Goal: Task Accomplishment & Management: Manage account settings

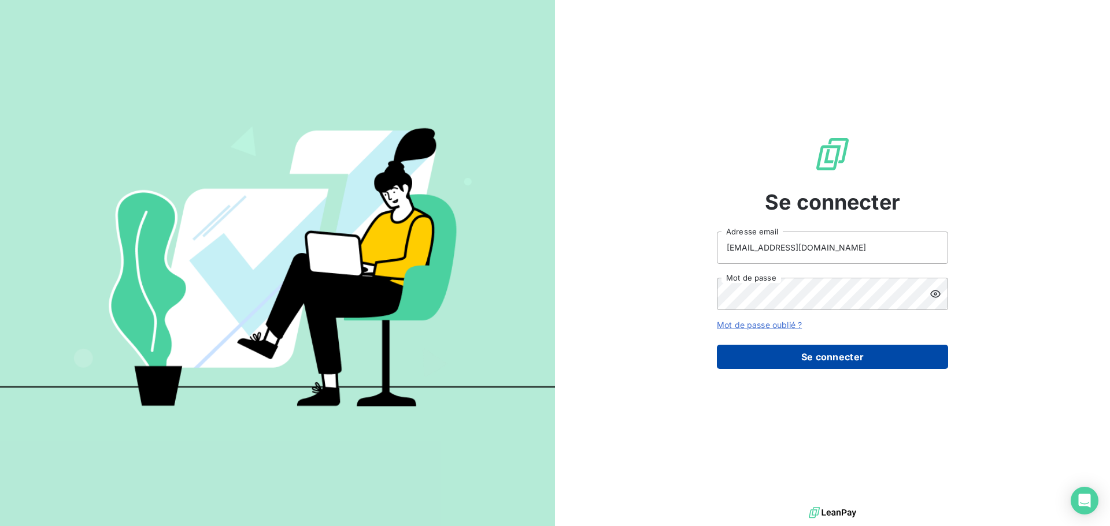
click at [839, 349] on button "Se connecter" at bounding box center [832, 357] width 231 height 24
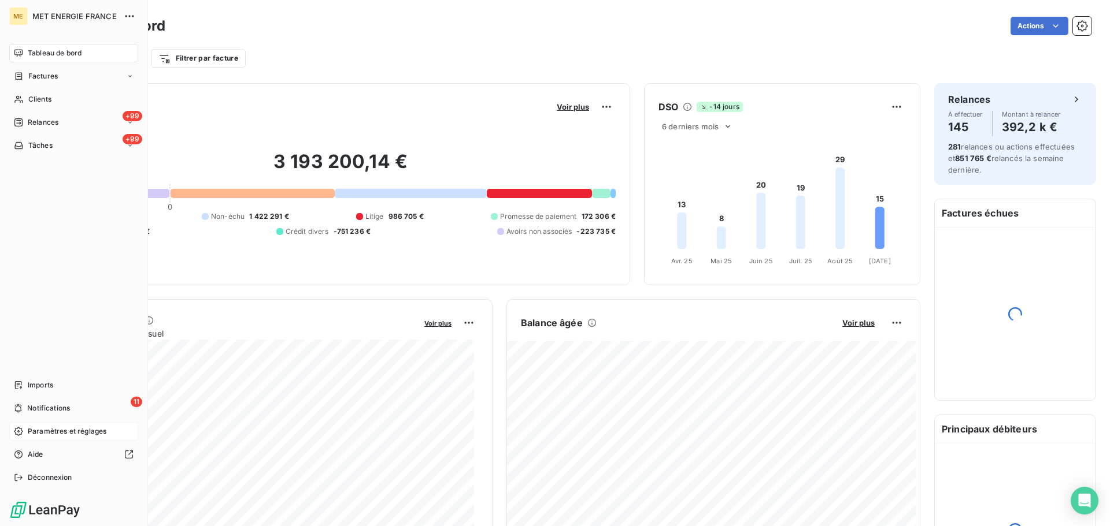
click at [52, 433] on span "Paramètres et réglages" at bounding box center [67, 431] width 79 height 10
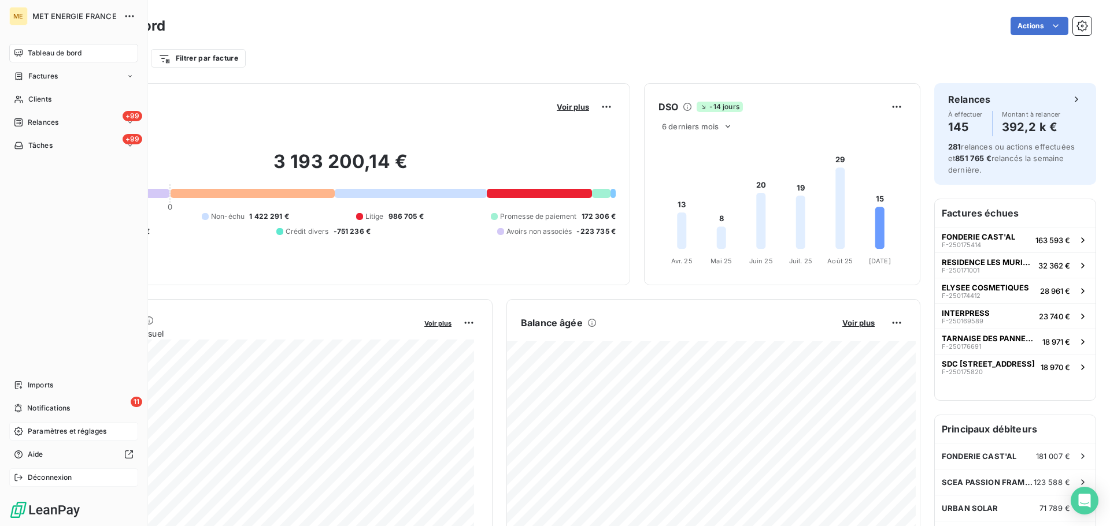
click at [40, 480] on span "Déconnexion" at bounding box center [50, 478] width 44 height 10
